Goal: Check status: Check status

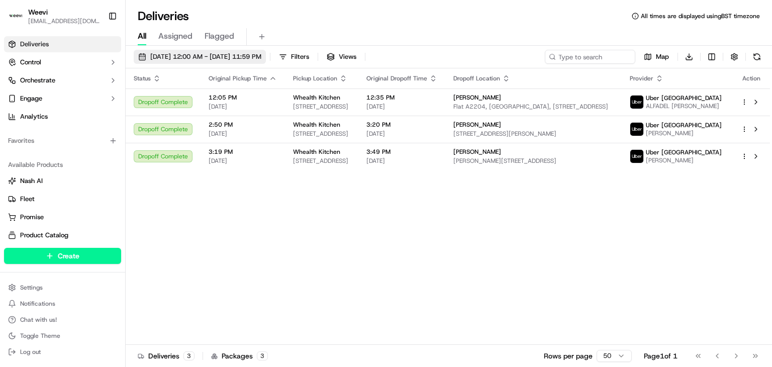
click at [262, 57] on span "[DATE] 12:00 AM - [DATE] 11:59 PM" at bounding box center [205, 56] width 111 height 9
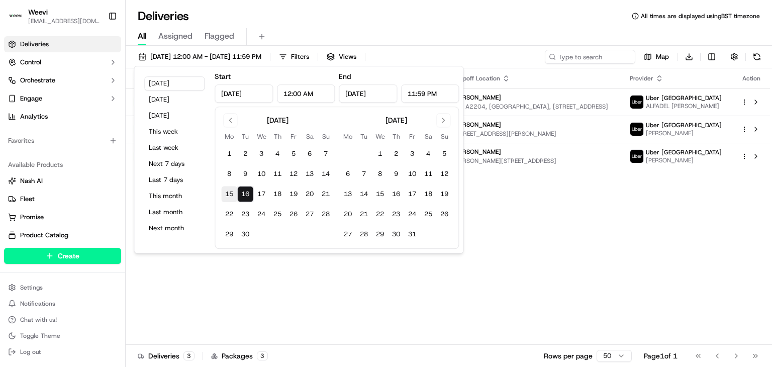
click at [236, 194] on button "15" at bounding box center [229, 194] width 16 height 16
type input "[DATE]"
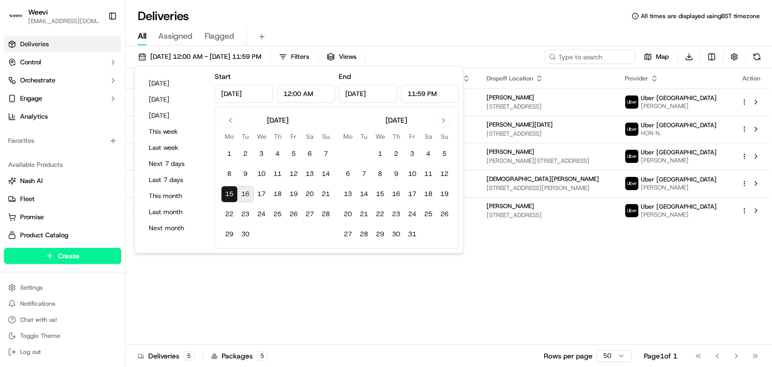
click at [536, 276] on div "Status Original Pickup Time Pickup Location Original Dropoff Time Dropoff Locat…" at bounding box center [448, 206] width 645 height 277
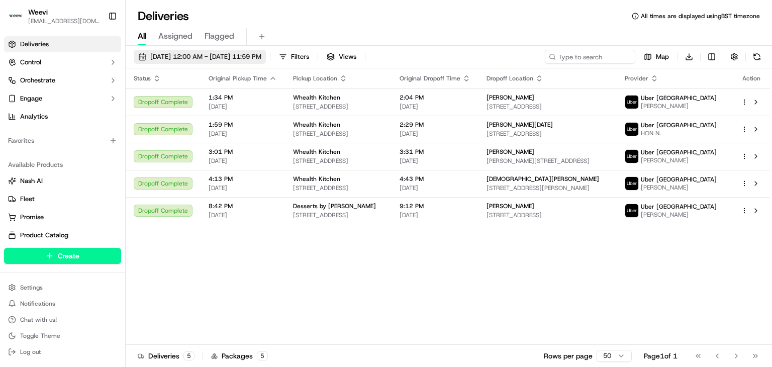
click at [262, 55] on span "[DATE] 12:00 AM - [DATE] 11:59 PM" at bounding box center [205, 56] width 111 height 9
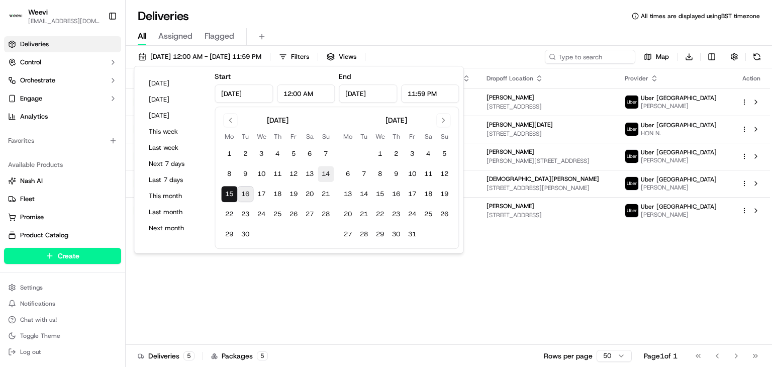
click at [329, 174] on button "14" at bounding box center [326, 174] width 16 height 16
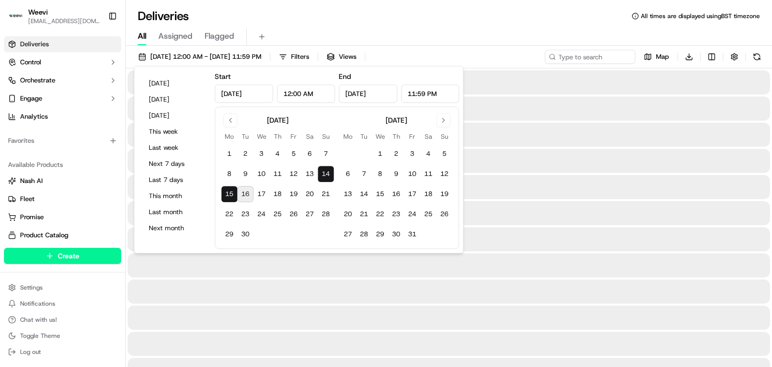
type input "[DATE]"
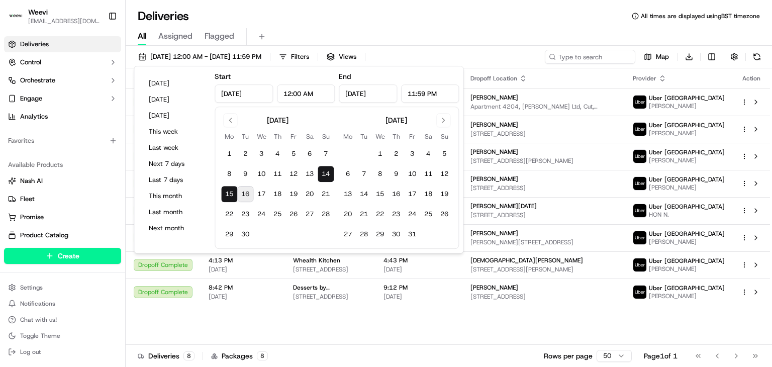
click at [497, 329] on div "Status Original Pickup Time Pickup Location Original Dropoff Time Dropoff Locat…" at bounding box center [448, 206] width 645 height 277
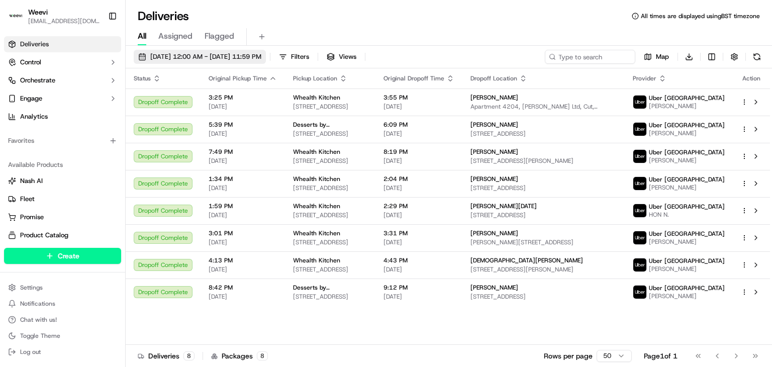
click at [262, 57] on span "[DATE] 12:00 AM - [DATE] 11:59 PM" at bounding box center [205, 56] width 111 height 9
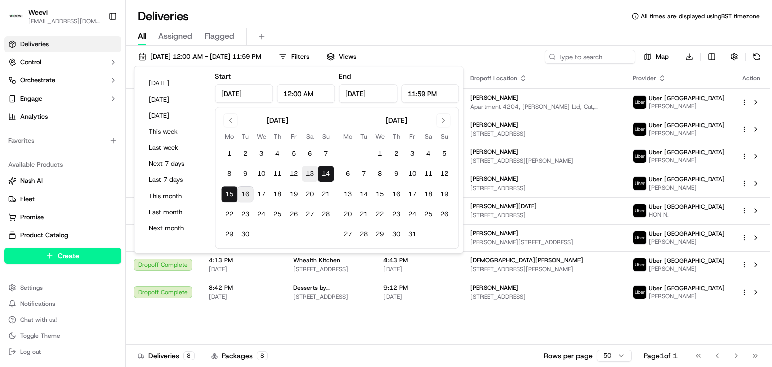
click at [306, 174] on button "13" at bounding box center [310, 174] width 16 height 16
type input "[DATE]"
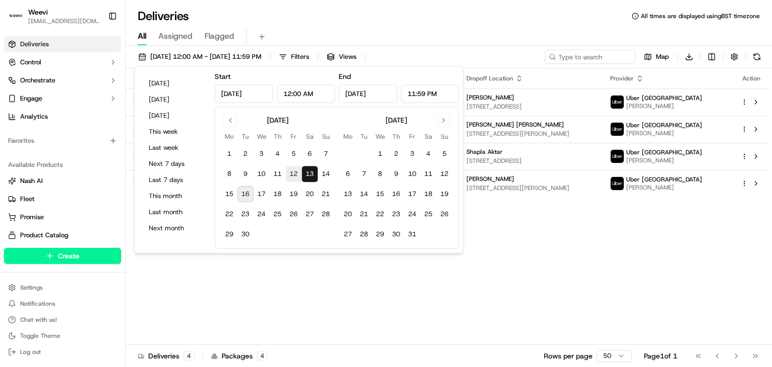
click at [298, 171] on button "12" at bounding box center [294, 174] width 16 height 16
type input "[DATE]"
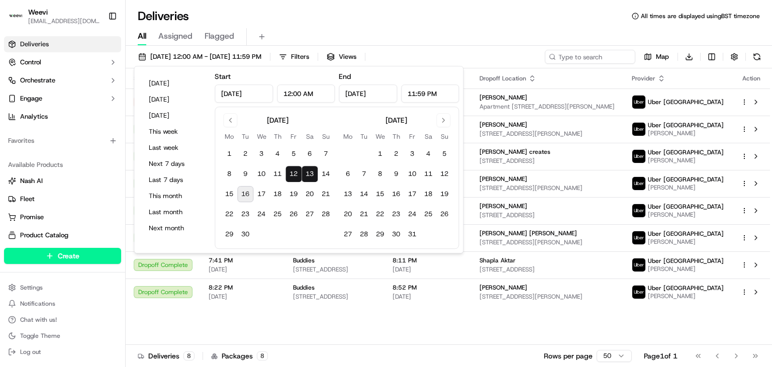
click at [494, 332] on div "Status Original Pickup Time Pickup Location Original Dropoff Time Dropoff Locat…" at bounding box center [448, 206] width 645 height 277
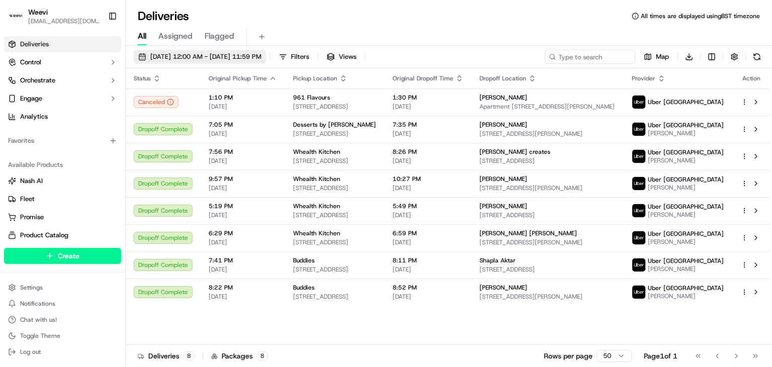
click at [213, 57] on span "[DATE] 12:00 AM - [DATE] 11:59 PM" at bounding box center [205, 56] width 111 height 9
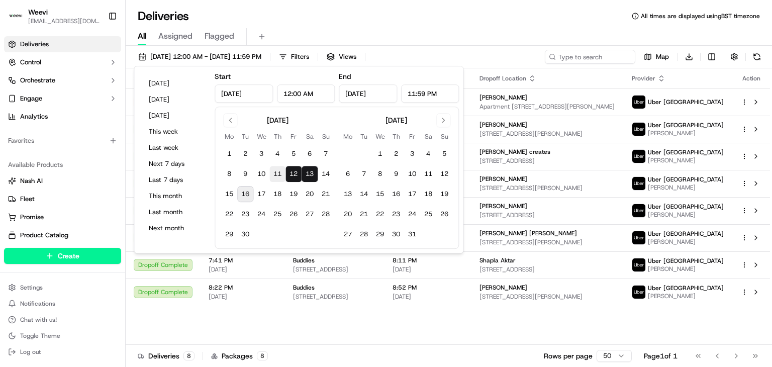
click at [280, 175] on button "11" at bounding box center [278, 174] width 16 height 16
type input "[DATE]"
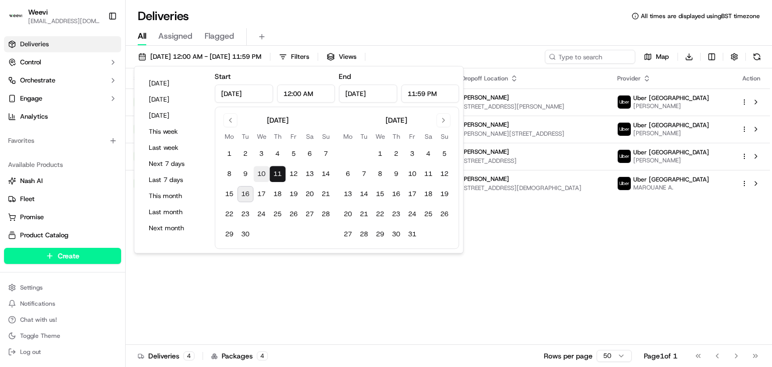
click at [268, 173] on button "10" at bounding box center [261, 174] width 16 height 16
type input "[DATE]"
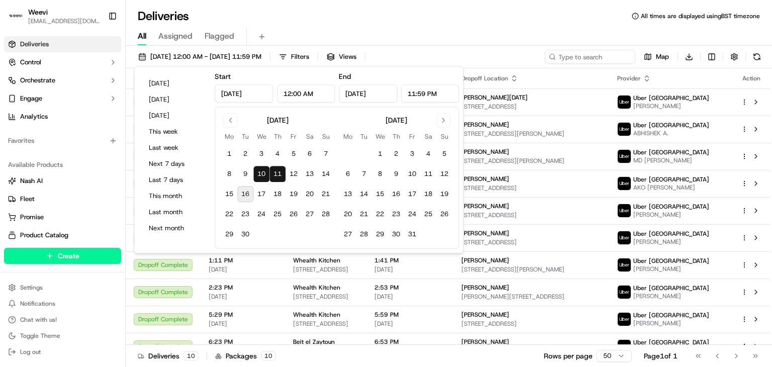
click at [444, 37] on div "All Assigned Flagged" at bounding box center [449, 37] width 647 height 18
